Goal: Task Accomplishment & Management: Manage account settings

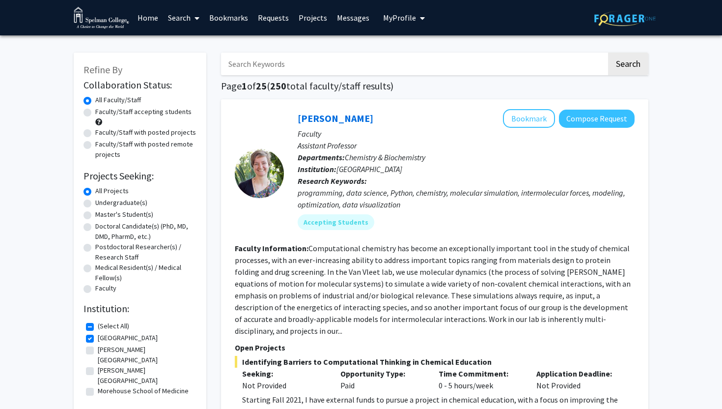
click at [610, 16] on img at bounding box center [625, 18] width 61 height 15
checkbox input "false"
click at [143, 20] on link "Home" at bounding box center [148, 17] width 30 height 34
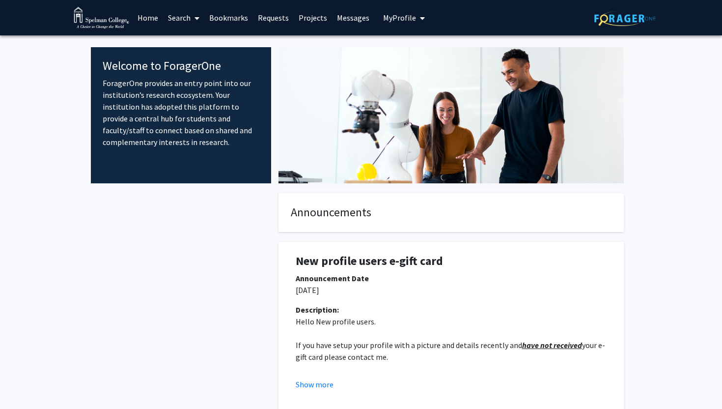
click at [155, 14] on link "Home" at bounding box center [148, 17] width 30 height 34
click at [95, 20] on img at bounding box center [102, 18] width 56 height 22
click at [86, 25] on img at bounding box center [102, 18] width 56 height 22
click at [607, 15] on img at bounding box center [625, 18] width 61 height 15
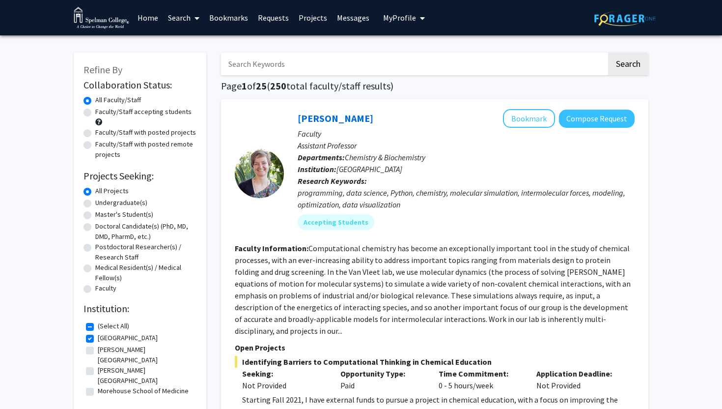
click at [396, 16] on span "My Profile" at bounding box center [399, 18] width 33 height 10
click at [415, 81] on link "Account Settings" at bounding box center [434, 76] width 88 height 12
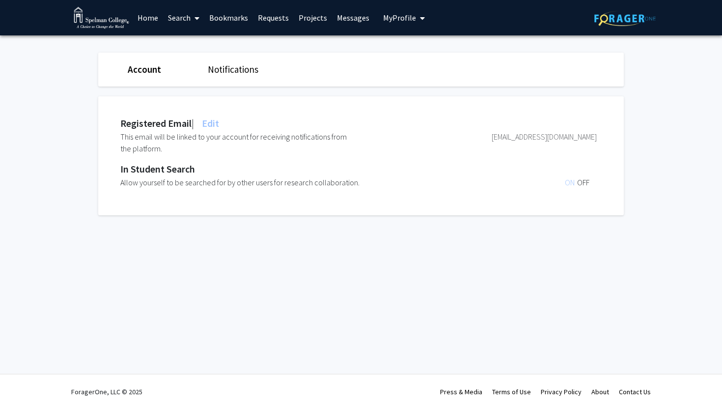
click at [156, 71] on link "Account" at bounding box center [144, 69] width 33 height 12
click at [186, 16] on link "Search" at bounding box center [183, 17] width 41 height 34
click at [198, 42] on span "Faculty/Staff" at bounding box center [199, 45] width 72 height 20
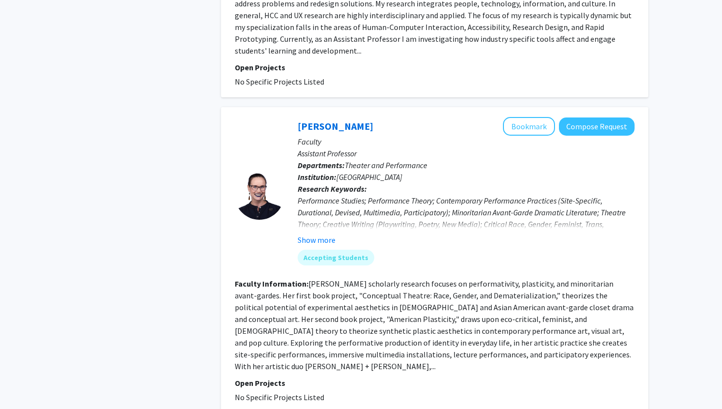
scroll to position [3060, 0]
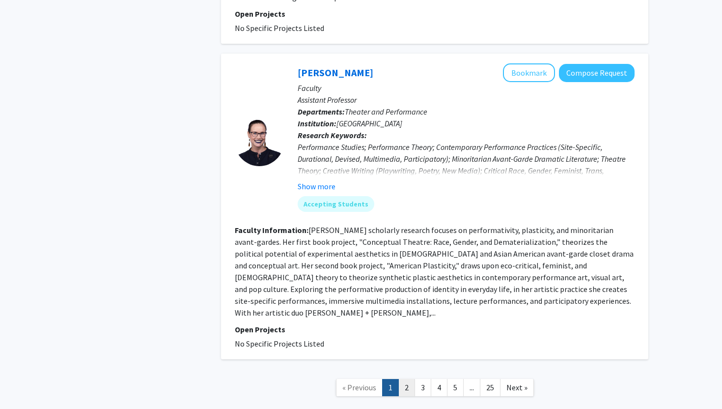
click at [411, 379] on link "2" at bounding box center [407, 387] width 17 height 17
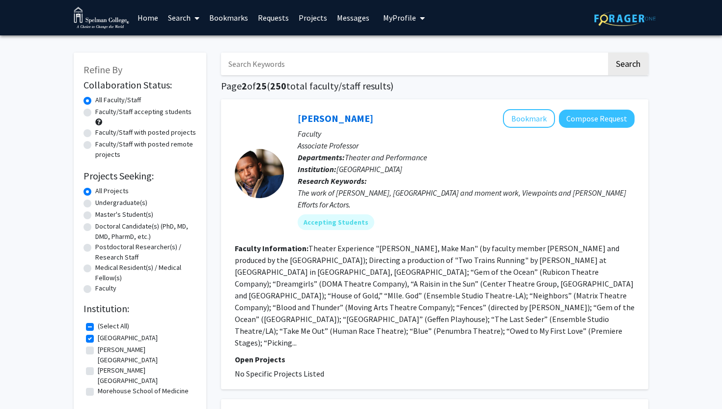
click at [404, 22] on span "My Profile" at bounding box center [399, 18] width 33 height 10
click at [409, 15] on span "My Profile" at bounding box center [399, 18] width 33 height 10
click at [412, 74] on link "Account Settings" at bounding box center [434, 76] width 88 height 12
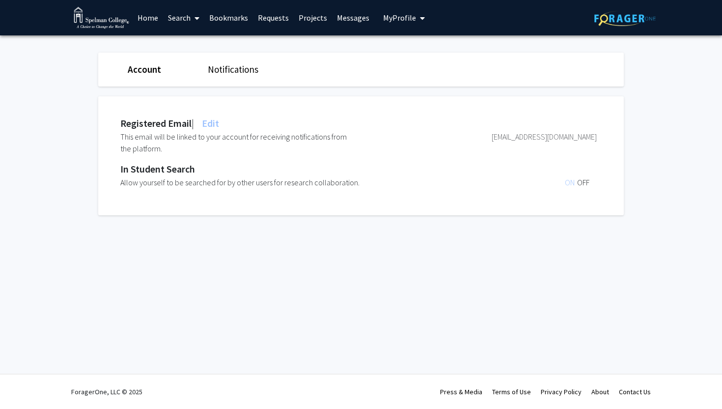
click at [133, 73] on link "Account" at bounding box center [144, 69] width 33 height 12
click at [221, 71] on link "Notifications" at bounding box center [233, 69] width 51 height 12
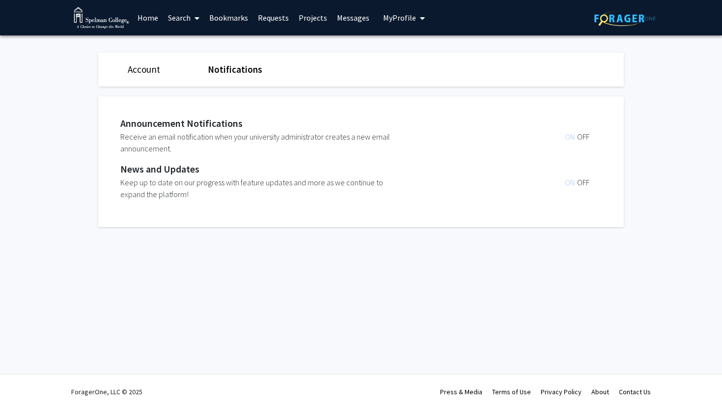
click at [140, 75] on div "Account" at bounding box center [160, 69] width 80 height 14
click at [398, 21] on span "My Profile" at bounding box center [399, 18] width 33 height 10
click at [402, 74] on link "Account Settings" at bounding box center [434, 76] width 88 height 12
click at [392, 19] on span "My Profile" at bounding box center [399, 18] width 33 height 10
click at [422, 59] on span "View Profile" at bounding box center [444, 56] width 59 height 11
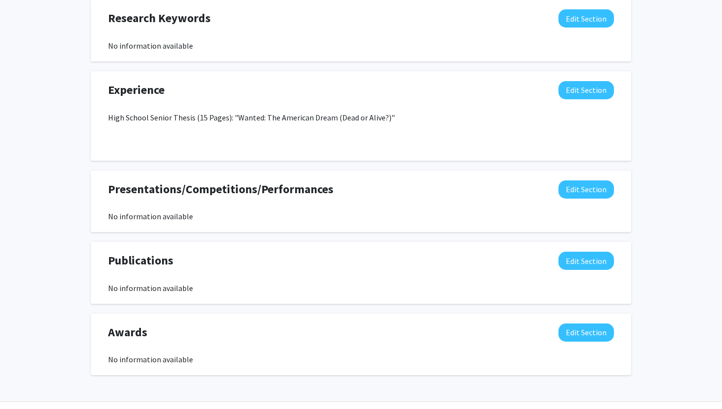
scroll to position [556, 0]
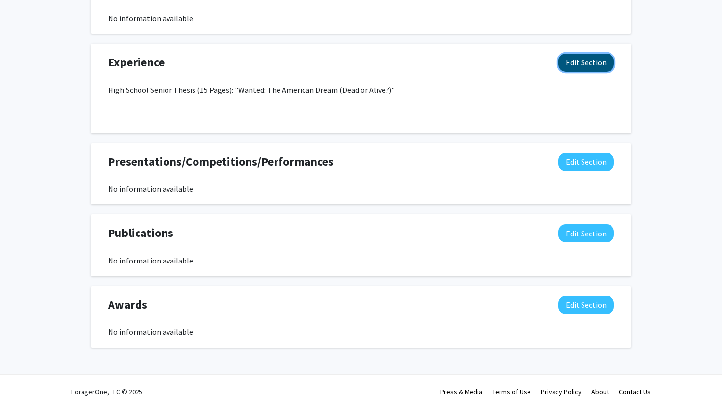
click at [590, 66] on button "Edit Section" at bounding box center [587, 63] width 56 height 18
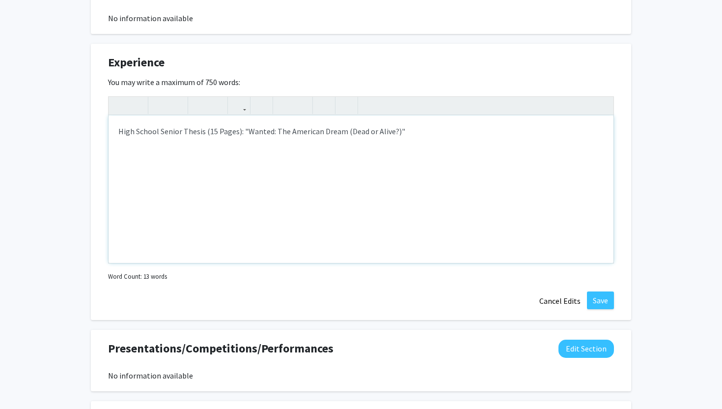
click at [406, 133] on p "High School Senior Thesis (15 Pages): "Wanted: The American Dream (Dead or Aliv…" at bounding box center [361, 131] width 486 height 12
type textarea "<p>High School Senior Thesis (15 Pages): "Wanted: The American Dream (Dead or A…"
click at [581, 305] on button "Cancel Edits" at bounding box center [560, 300] width 54 height 19
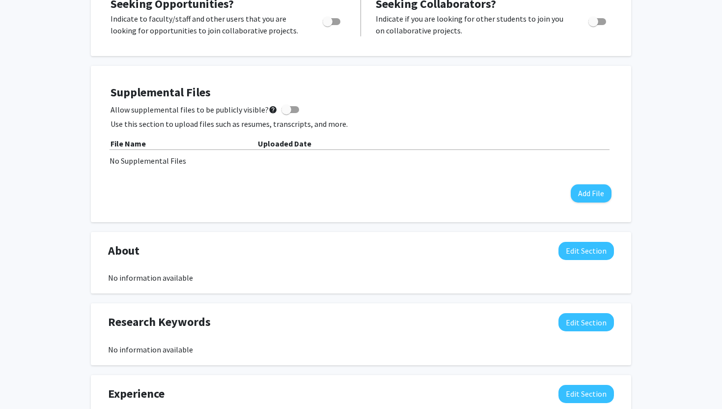
scroll to position [223, 0]
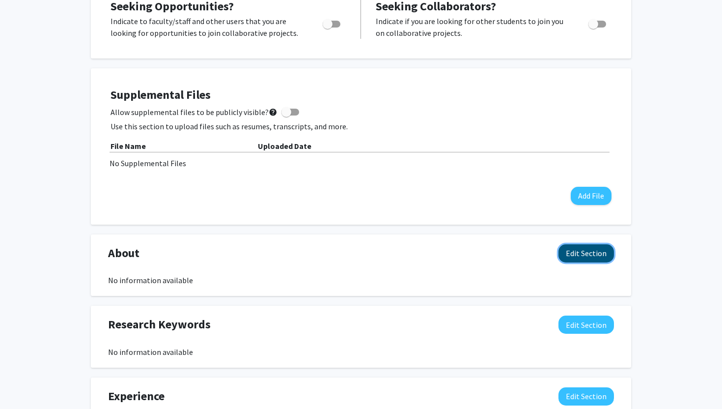
click at [575, 256] on button "Edit Section" at bounding box center [587, 253] width 56 height 18
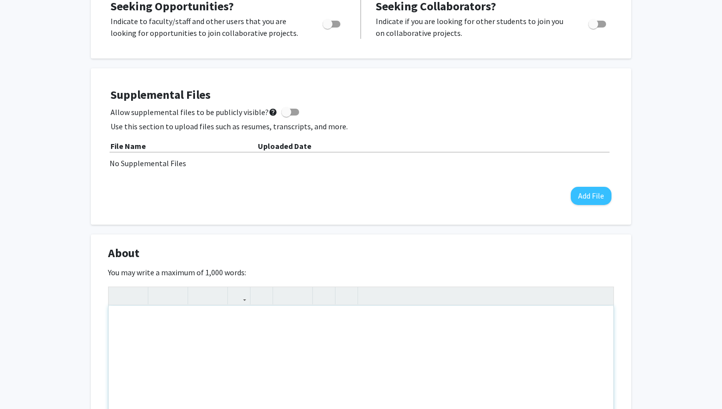
click at [357, 341] on div "Note to users with screen readers: Please deactivate our accessibility plugin f…" at bounding box center [361, 379] width 505 height 147
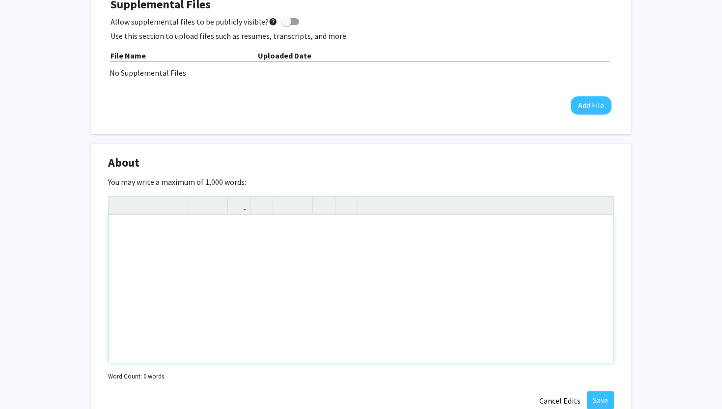
scroll to position [354, 0]
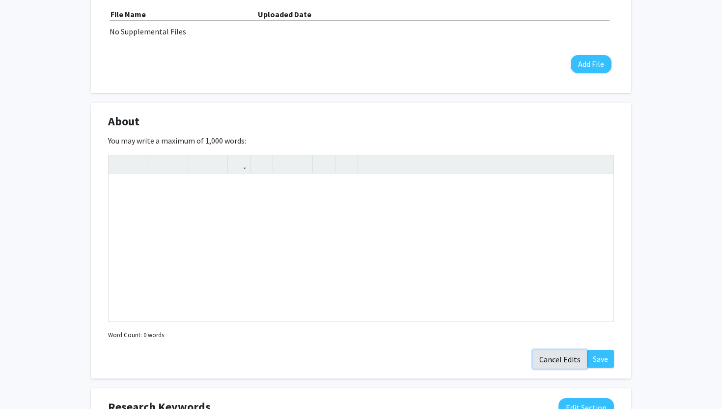
click at [562, 362] on button "Cancel Edits" at bounding box center [560, 359] width 54 height 19
